Goal: Check status: Check status

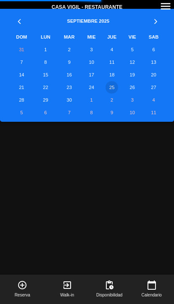
click at [99, 86] on td "24" at bounding box center [92, 87] width 20 height 13
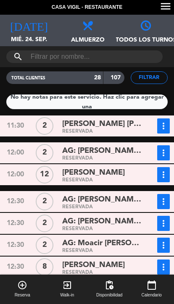
click at [91, 25] on icon at bounding box center [87, 25] width 10 height 10
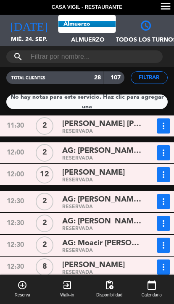
click at [100, 28] on span "Almuerzo Todos los servicios Almuerzo Cena" at bounding box center [87, 31] width 58 height 32
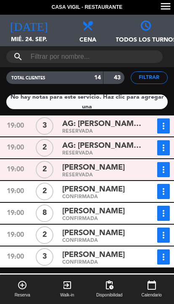
click at [129, 144] on span "AG: [PERSON_NAME] [PERSON_NAME] X2/ AYMARA" at bounding box center [103, 146] width 82 height 12
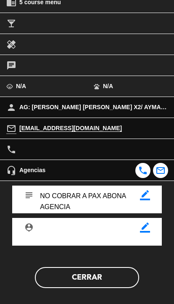
scroll to position [165, 0]
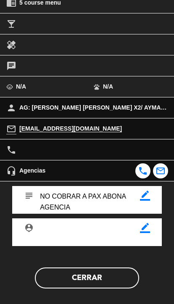
click at [119, 275] on button "Cerrar" at bounding box center [87, 278] width 104 height 21
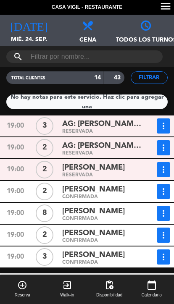
click at [116, 169] on span "[PERSON_NAME]" at bounding box center [93, 168] width 63 height 12
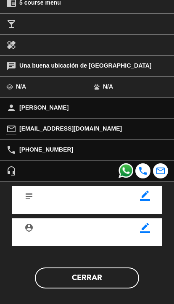
scroll to position [164, 0]
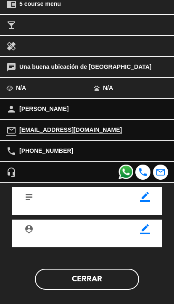
click at [110, 286] on button "Cerrar" at bounding box center [87, 279] width 104 height 21
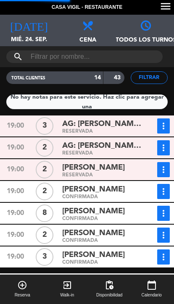
click at [127, 190] on div "[PERSON_NAME]" at bounding box center [103, 189] width 82 height 11
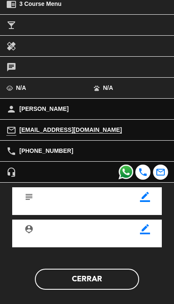
click at [116, 279] on button "Cerrar" at bounding box center [87, 279] width 104 height 21
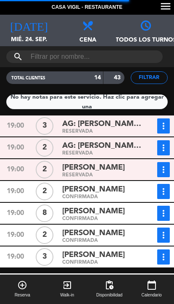
click at [119, 236] on div "[PERSON_NAME]" at bounding box center [103, 233] width 82 height 11
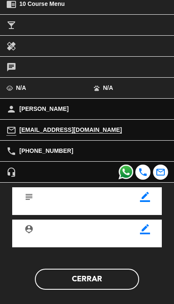
click at [114, 273] on button "Cerrar" at bounding box center [87, 279] width 104 height 21
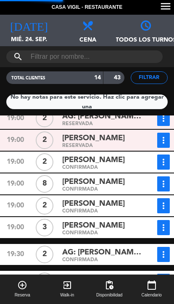
scroll to position [53, 0]
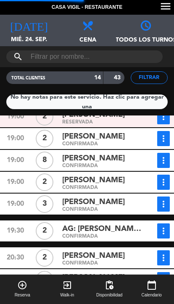
click at [118, 226] on span "AG: [PERSON_NAME] X2/ [PERSON_NAME] TRAVEL" at bounding box center [103, 229] width 82 height 12
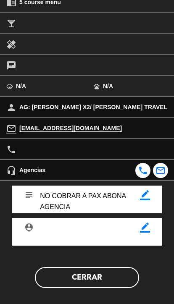
scroll to position [165, 0]
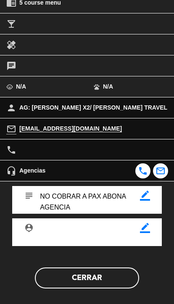
click at [115, 276] on button "Cerrar" at bounding box center [87, 278] width 104 height 21
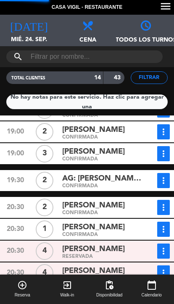
scroll to position [104, 0]
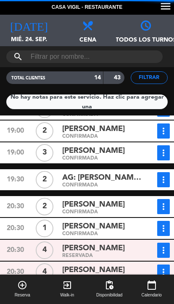
click at [122, 224] on span "[PERSON_NAME]" at bounding box center [93, 227] width 63 height 12
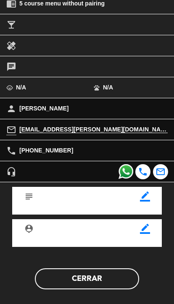
scroll to position [164, 0]
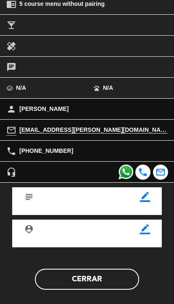
click at [119, 278] on button "Cerrar" at bounding box center [87, 279] width 104 height 21
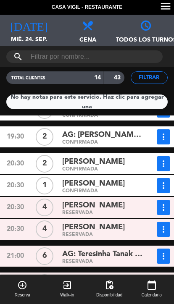
scroll to position [45, 0]
click at [114, 276] on div "[PERSON_NAME]" at bounding box center [103, 281] width 82 height 11
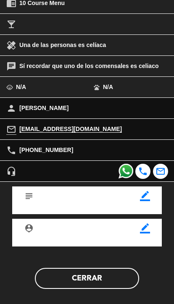
scroll to position [164, 0]
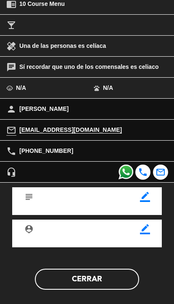
click at [116, 278] on button "Cerrar" at bounding box center [87, 279] width 104 height 21
